Goal: Transaction & Acquisition: Purchase product/service

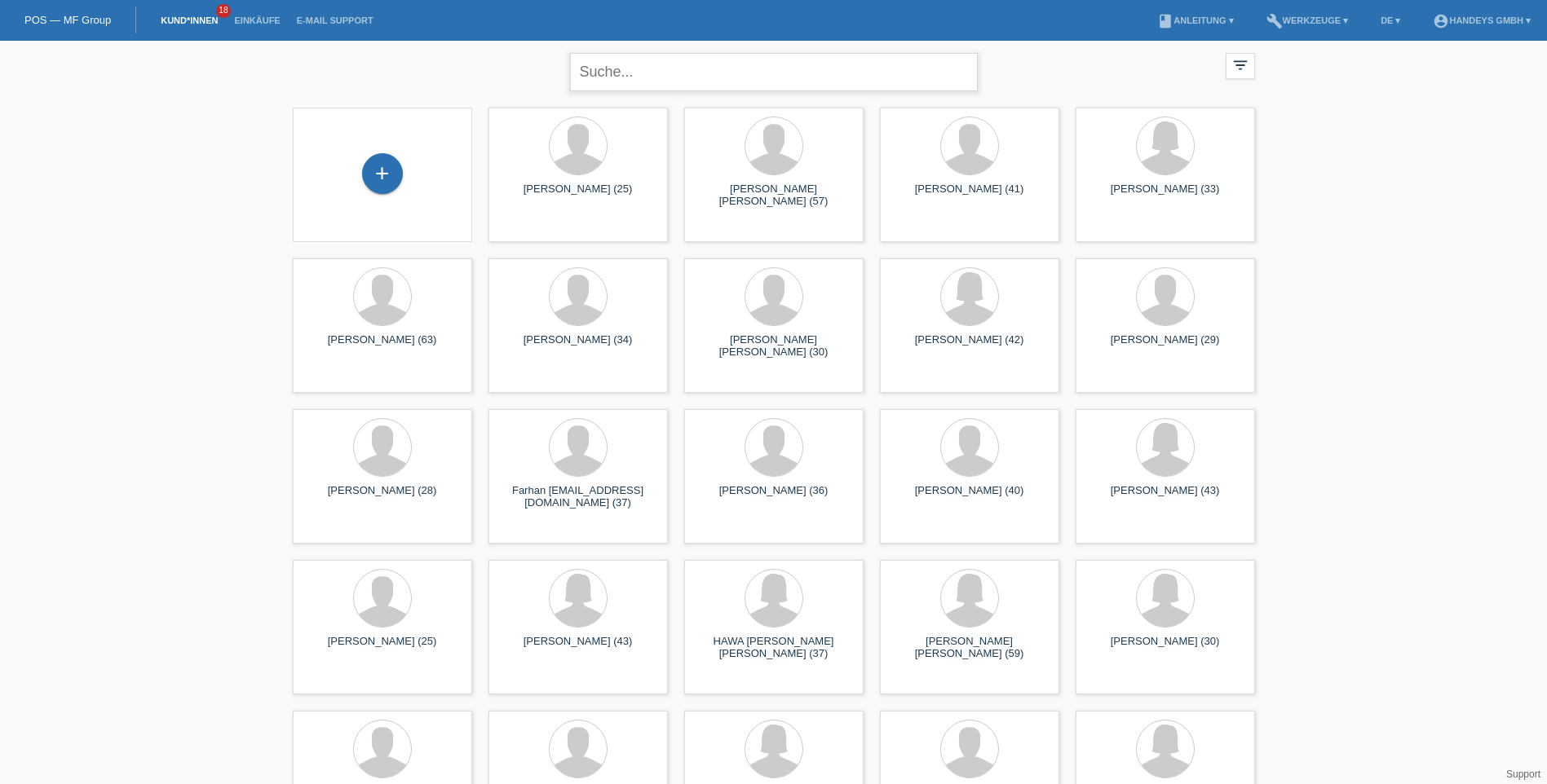
click at [671, 69] on input "text" at bounding box center [774, 72] width 408 height 39
type input "THIRAVIYANATHAN"
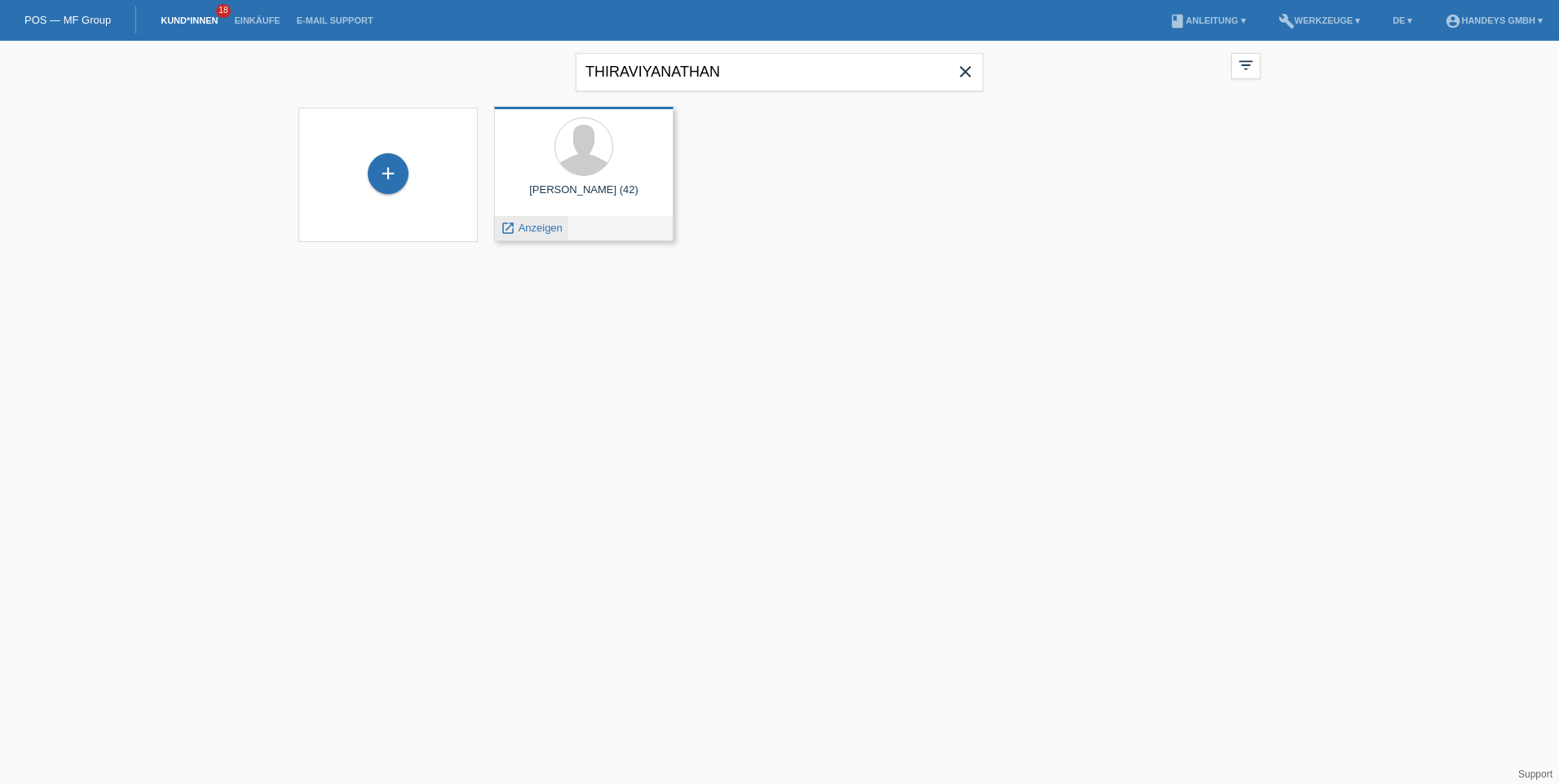
click at [542, 228] on span "Anzeigen" at bounding box center [540, 227] width 44 height 12
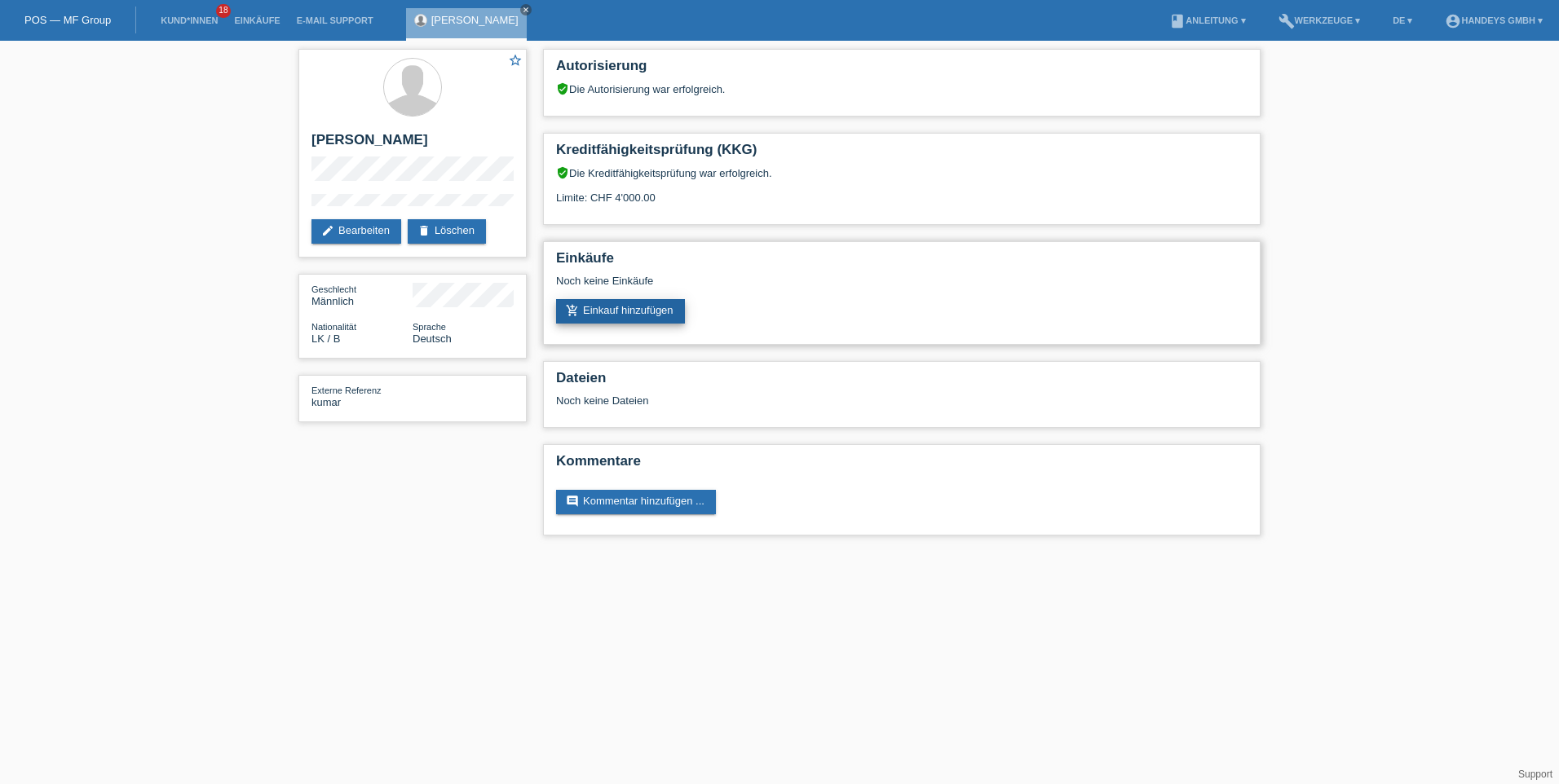
click at [628, 312] on link "add_shopping_cart Einkauf hinzufügen" at bounding box center [620, 311] width 128 height 25
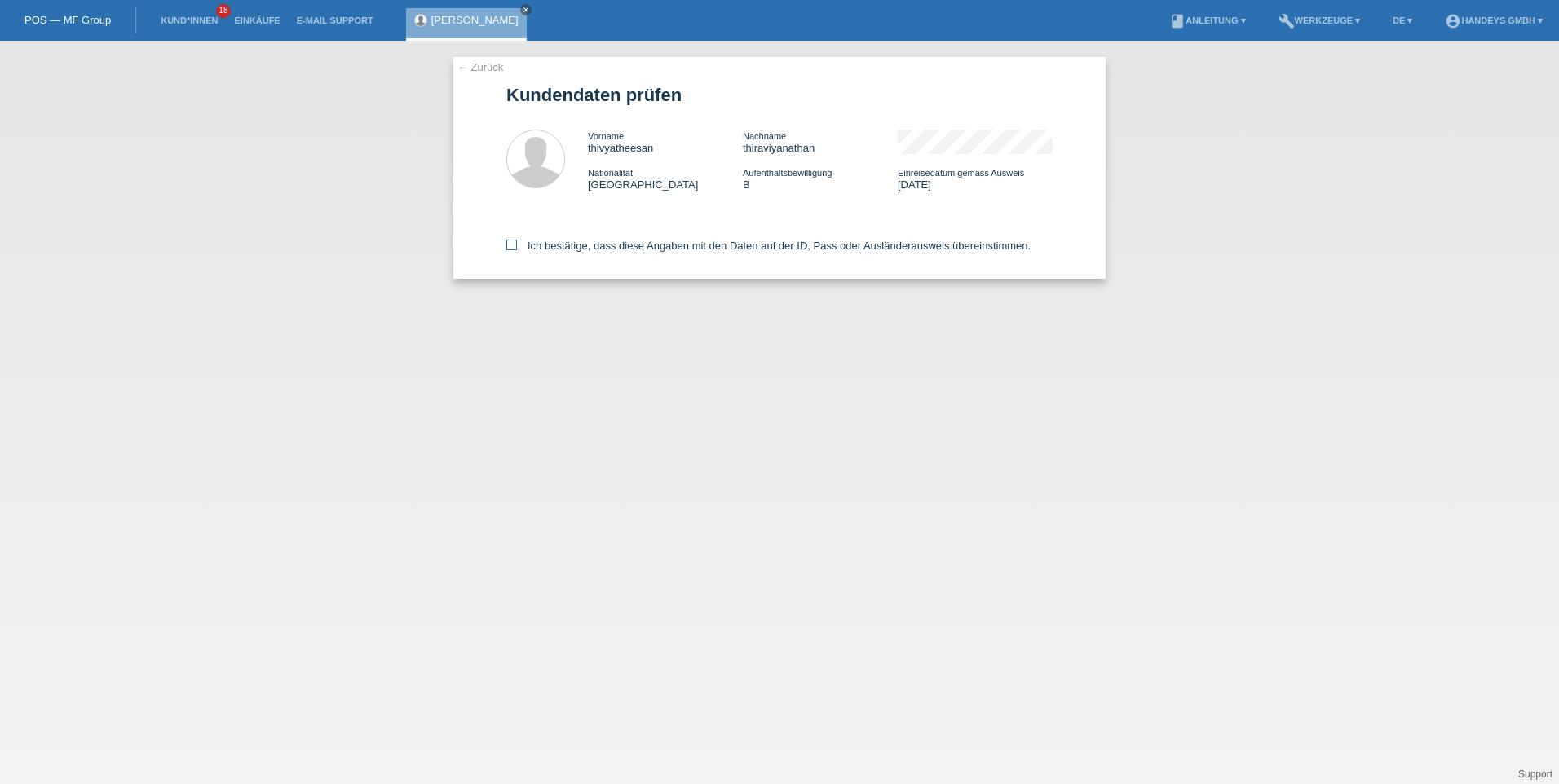
click at [513, 247] on icon at bounding box center [511, 245] width 11 height 11
click at [513, 247] on input "Ich bestätige, dass diese Angaben mit den Daten auf der ID, Pass oder Ausländer…" at bounding box center [511, 245] width 11 height 11
checkbox input "true"
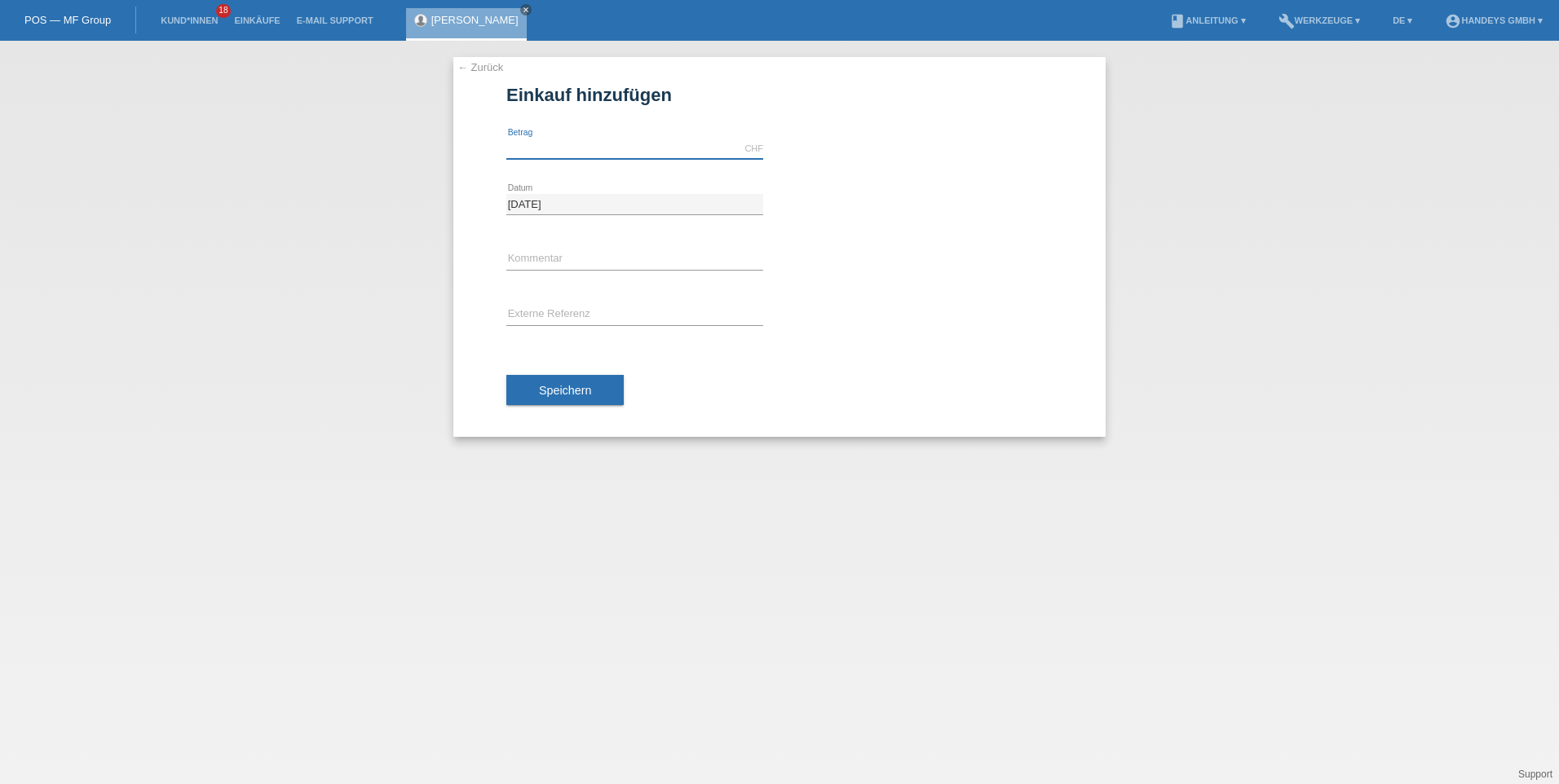
click at [604, 147] on input "text" at bounding box center [635, 148] width 257 height 21
type input "695.00"
click at [565, 258] on input "text" at bounding box center [635, 259] width 257 height 21
type input "FLUG"
click at [563, 313] on input "SHELVA" at bounding box center [635, 315] width 257 height 21
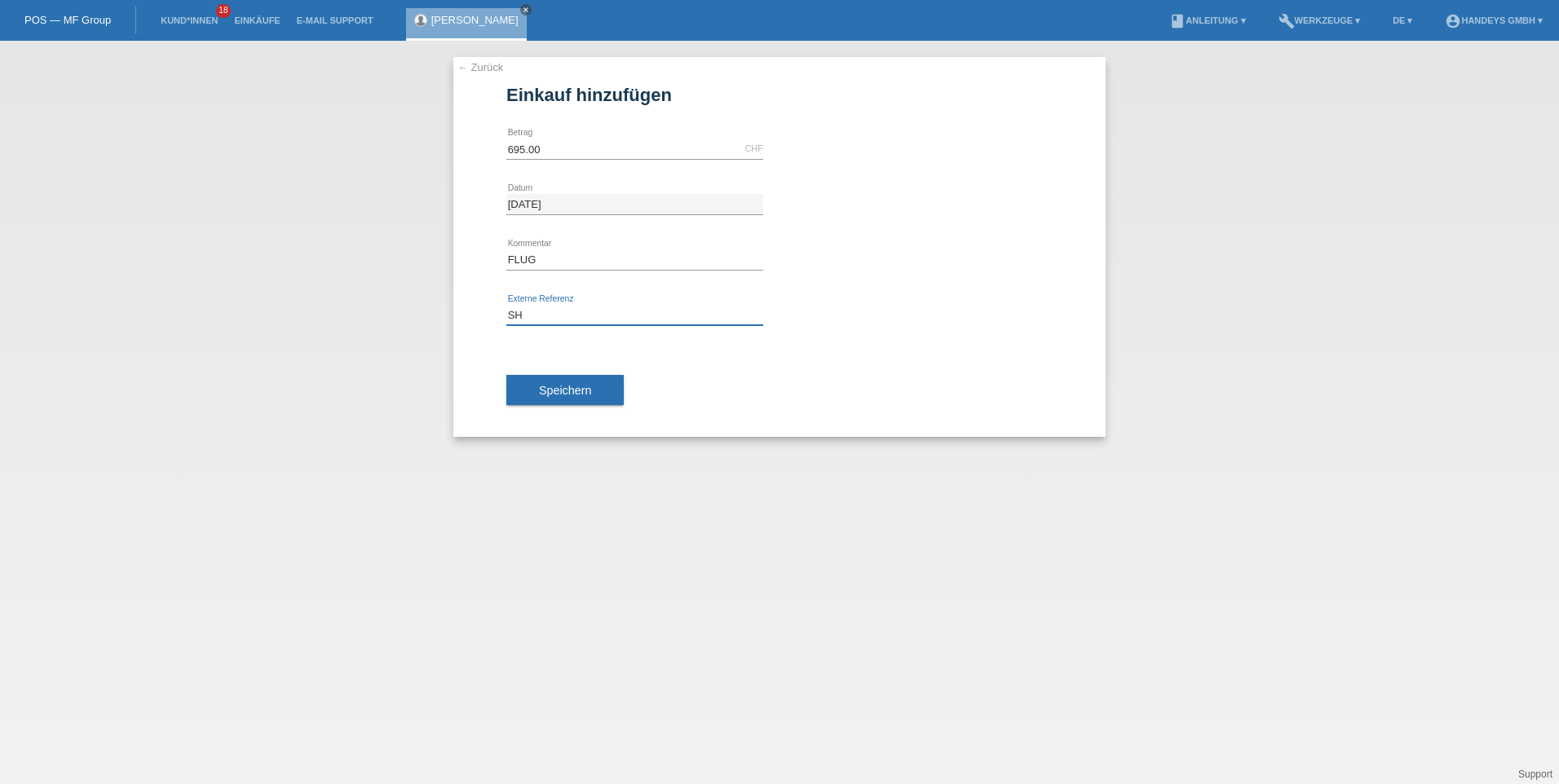
type input "S"
type input "KUMAR"
click at [564, 385] on span "Speichern" at bounding box center [564, 390] width 52 height 13
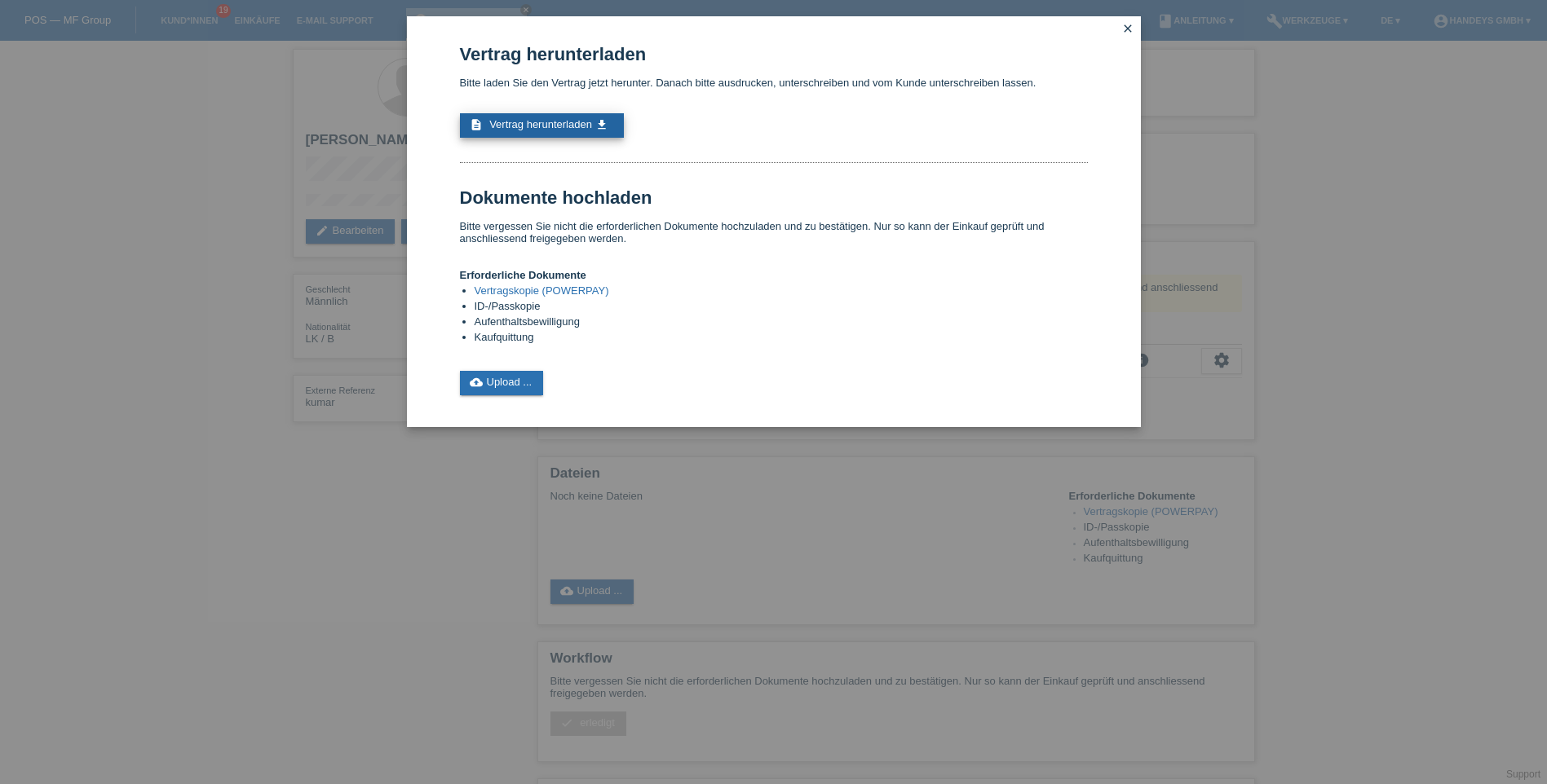
click at [546, 121] on span "Vertrag herunterladen" at bounding box center [540, 124] width 103 height 12
